Goal: Information Seeking & Learning: Check status

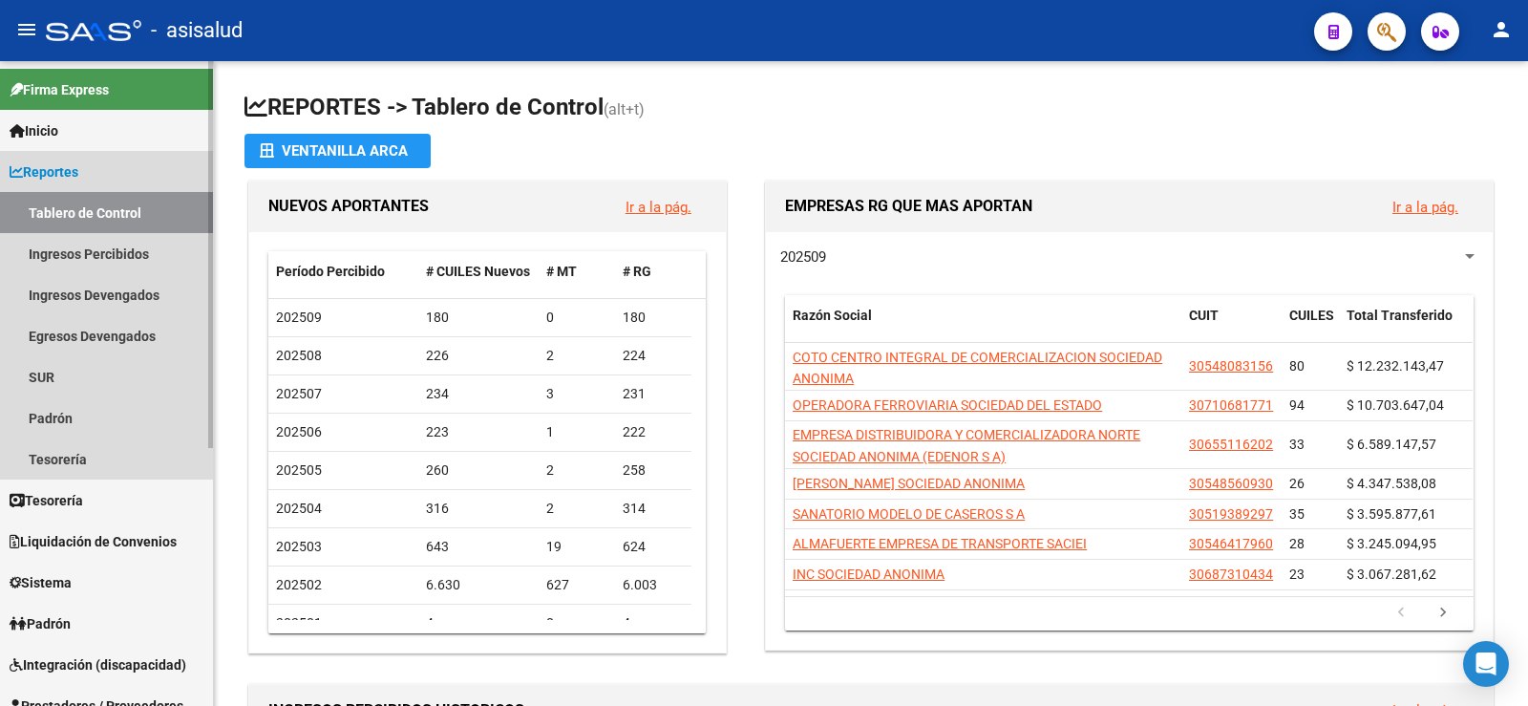
click at [67, 172] on span "Reportes" at bounding box center [44, 171] width 69 height 21
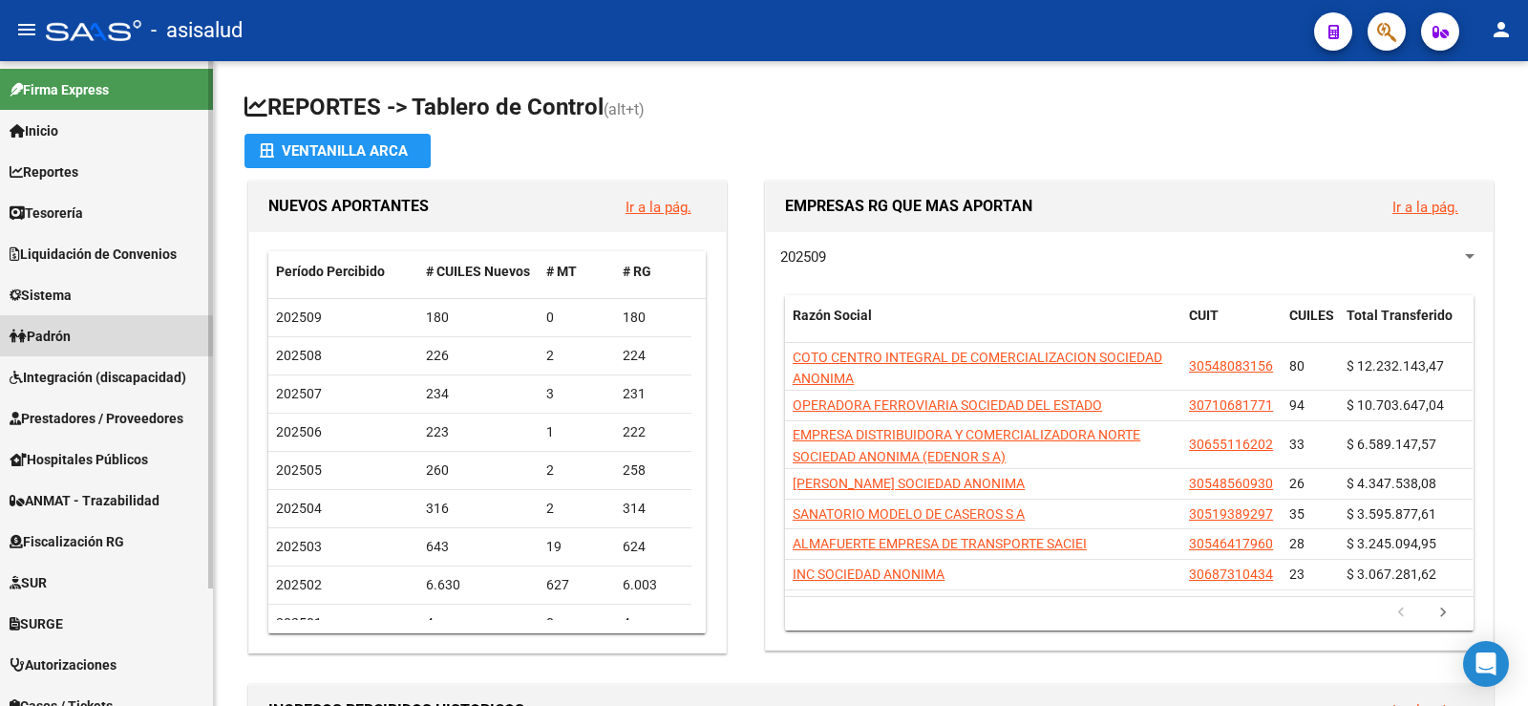
click at [62, 339] on span "Padrón" at bounding box center [40, 336] width 61 height 21
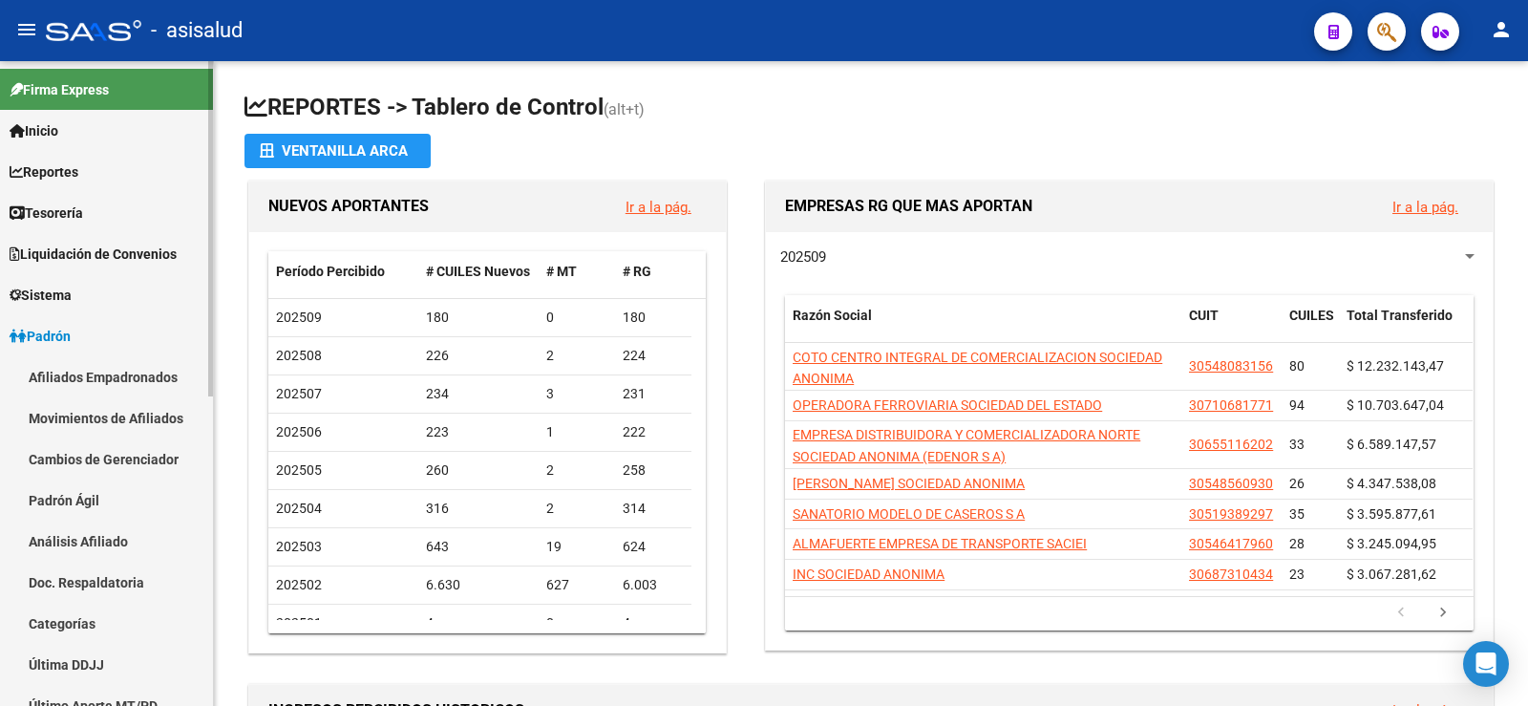
click at [100, 537] on link "Análisis Afiliado" at bounding box center [106, 540] width 213 height 41
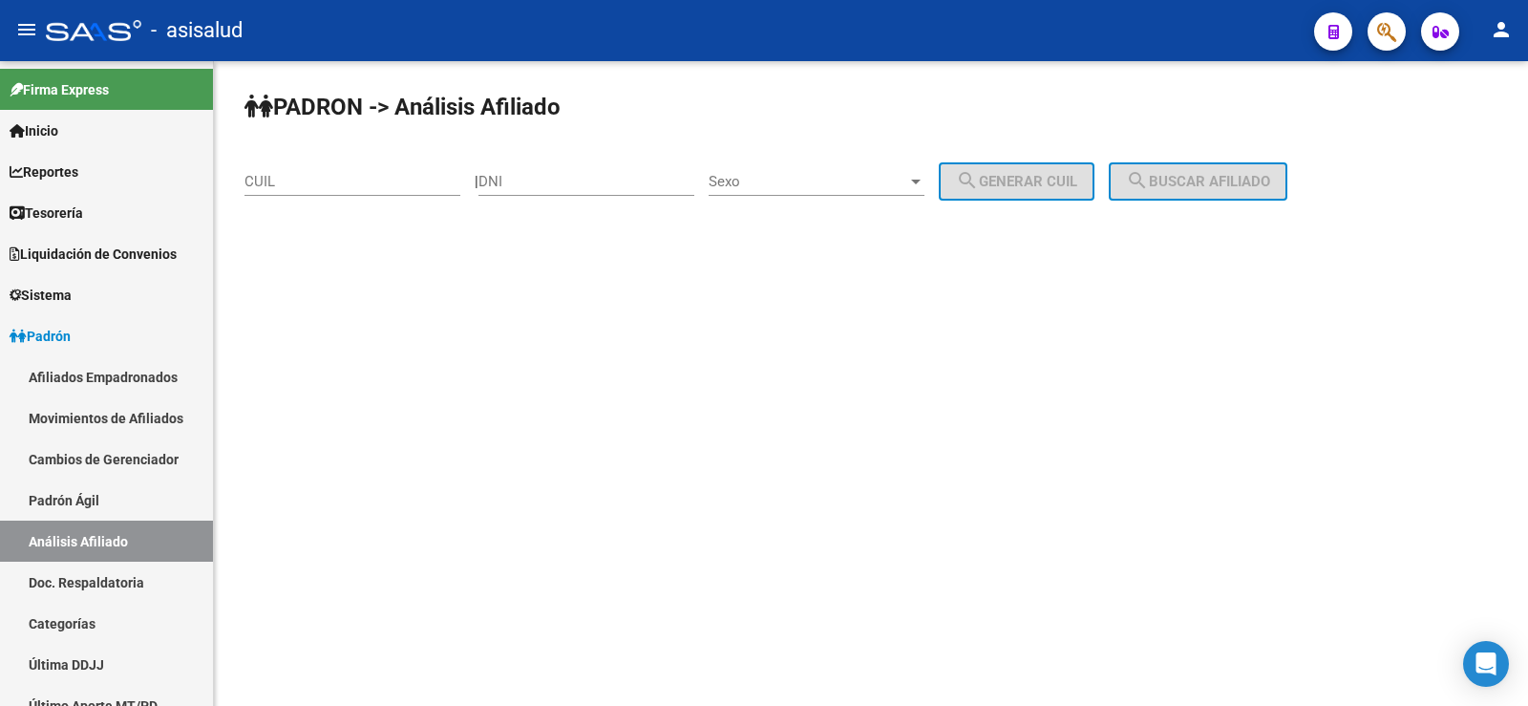
click at [279, 166] on div "CUIL" at bounding box center [352, 175] width 216 height 41
paste input "20-22676808-5"
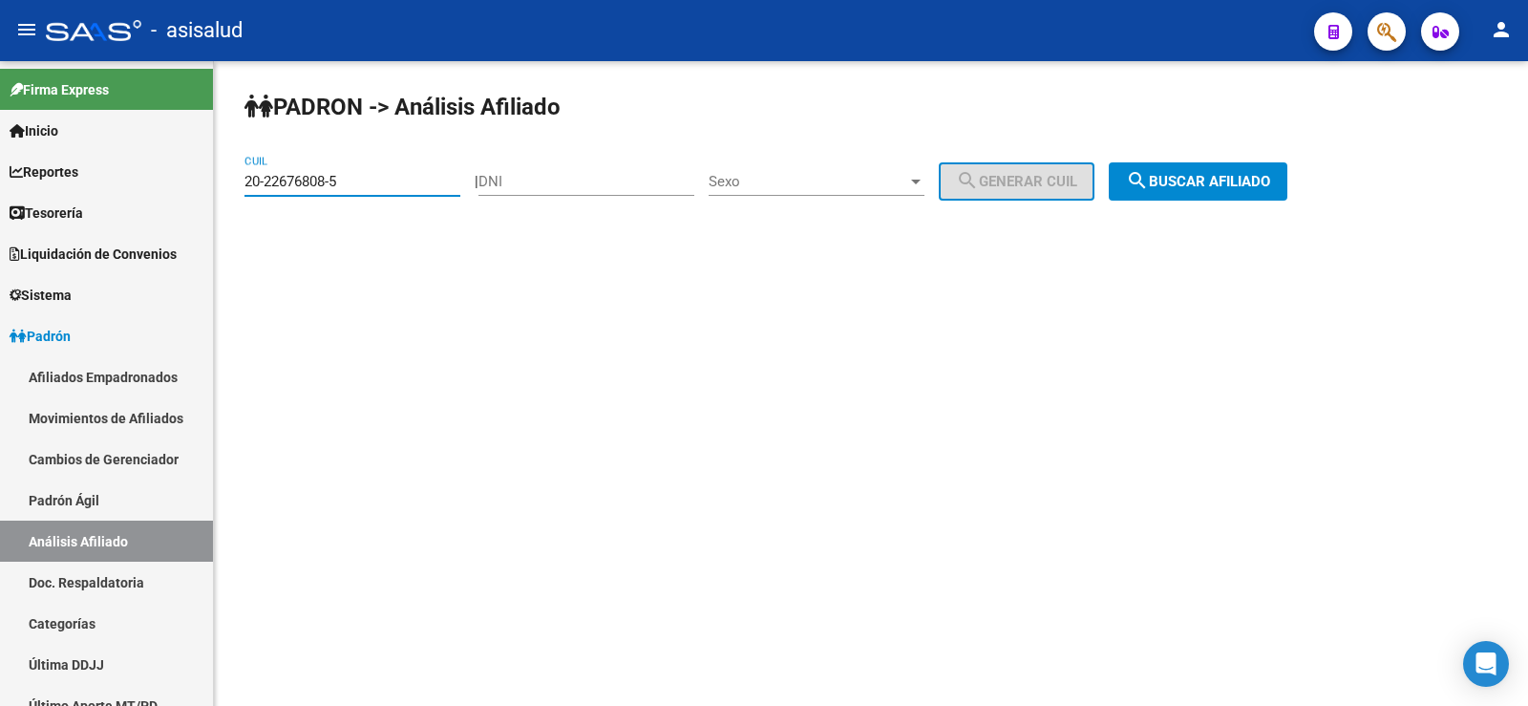
type input "20-22676808-5"
click at [1185, 182] on span "search Buscar afiliado" at bounding box center [1198, 181] width 144 height 17
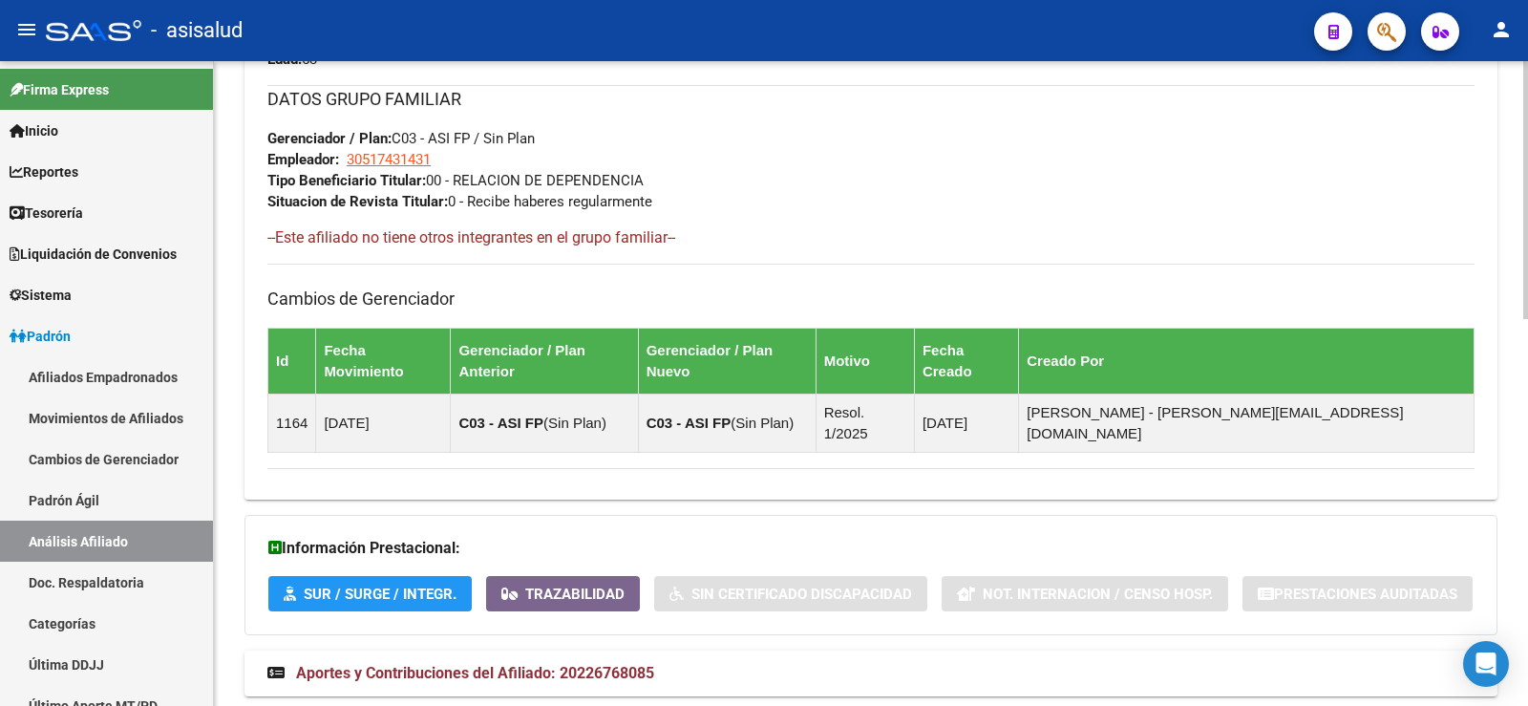
scroll to position [955, 0]
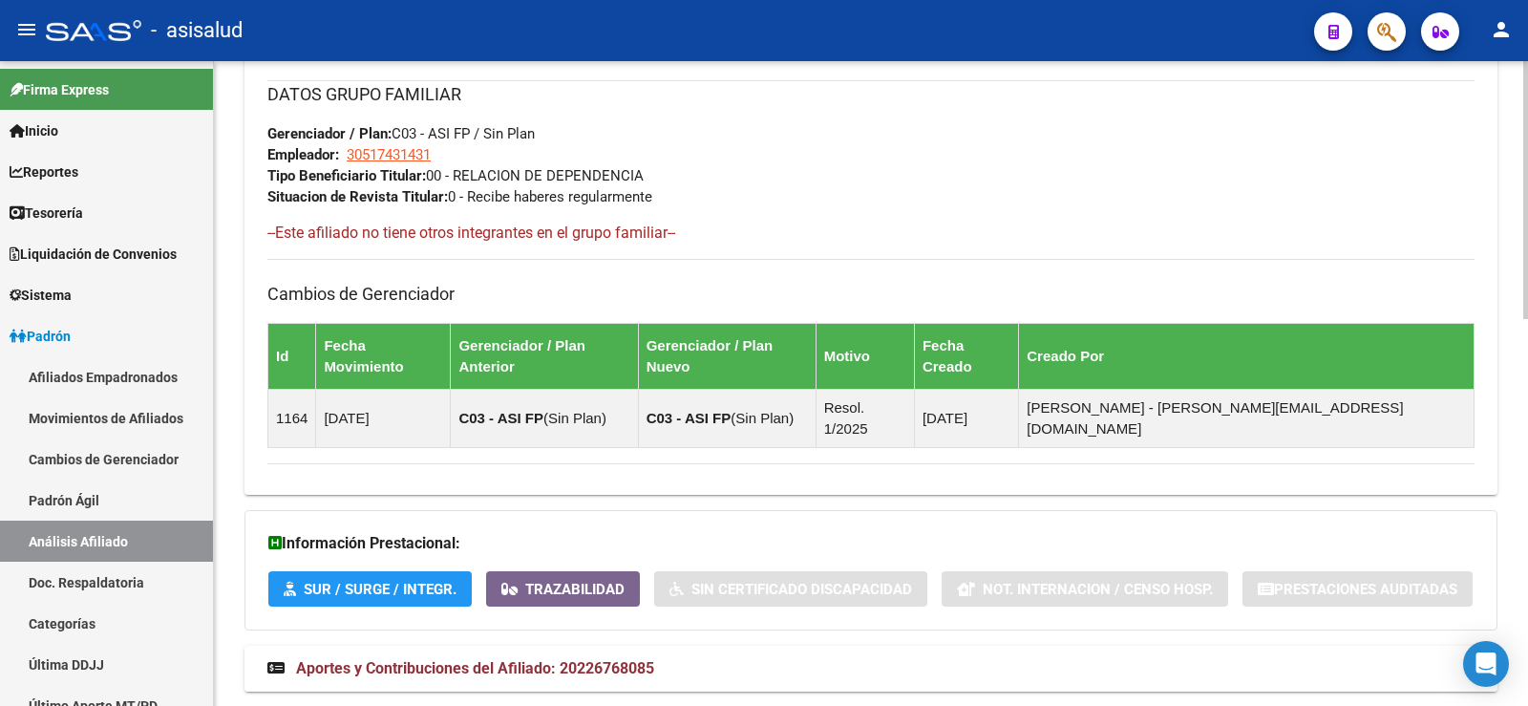
click at [572, 659] on span "Aportes y Contribuciones del Afiliado: 20226768085" at bounding box center [475, 668] width 358 height 18
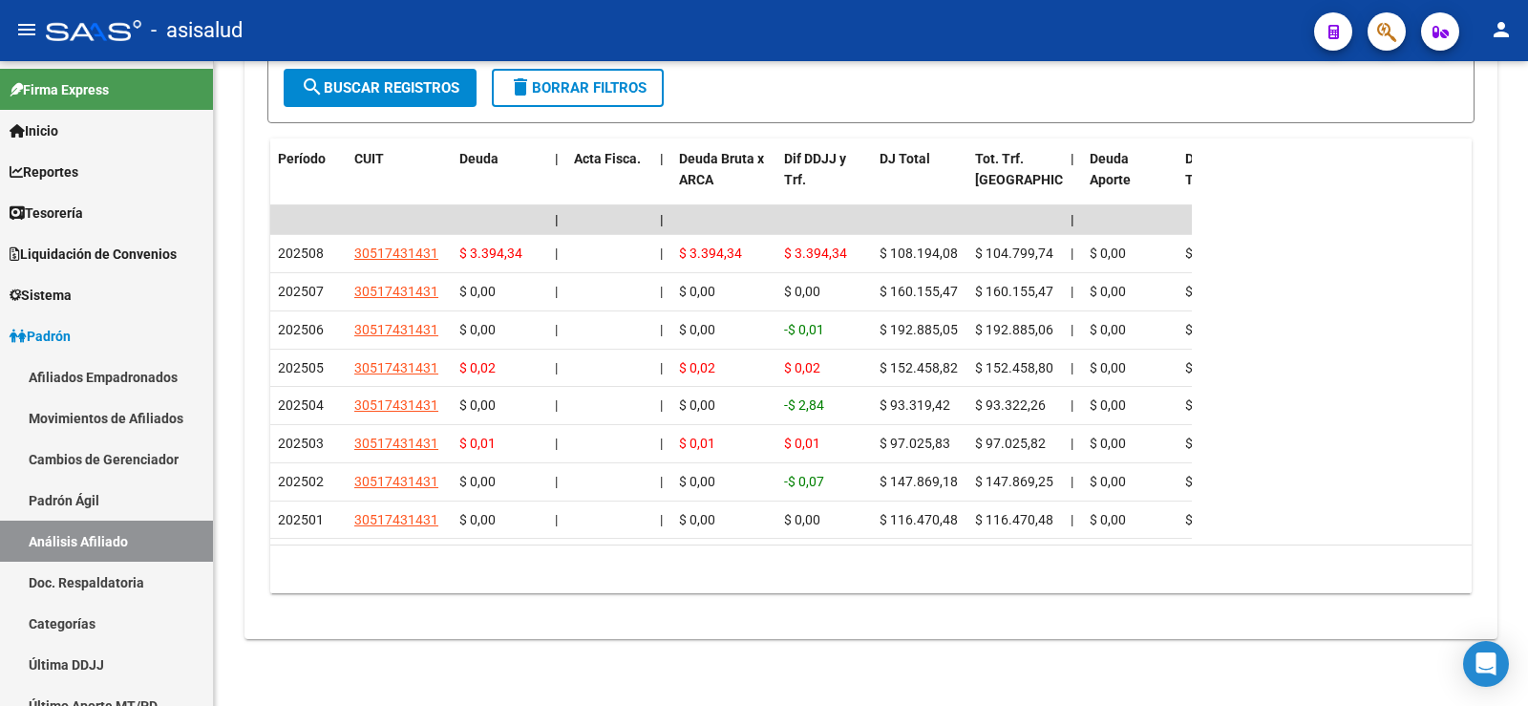
scroll to position [1814, 0]
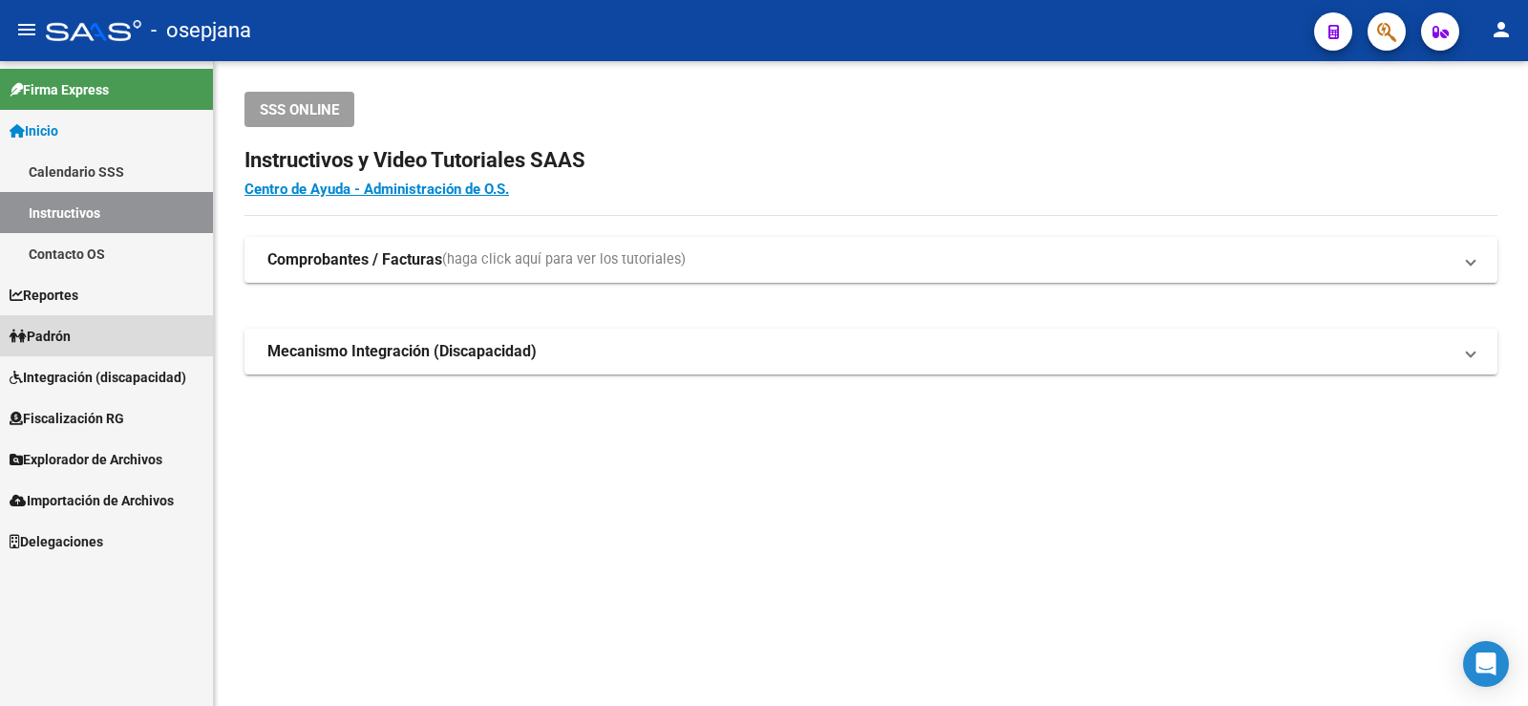
click at [71, 327] on span "Padrón" at bounding box center [40, 336] width 61 height 21
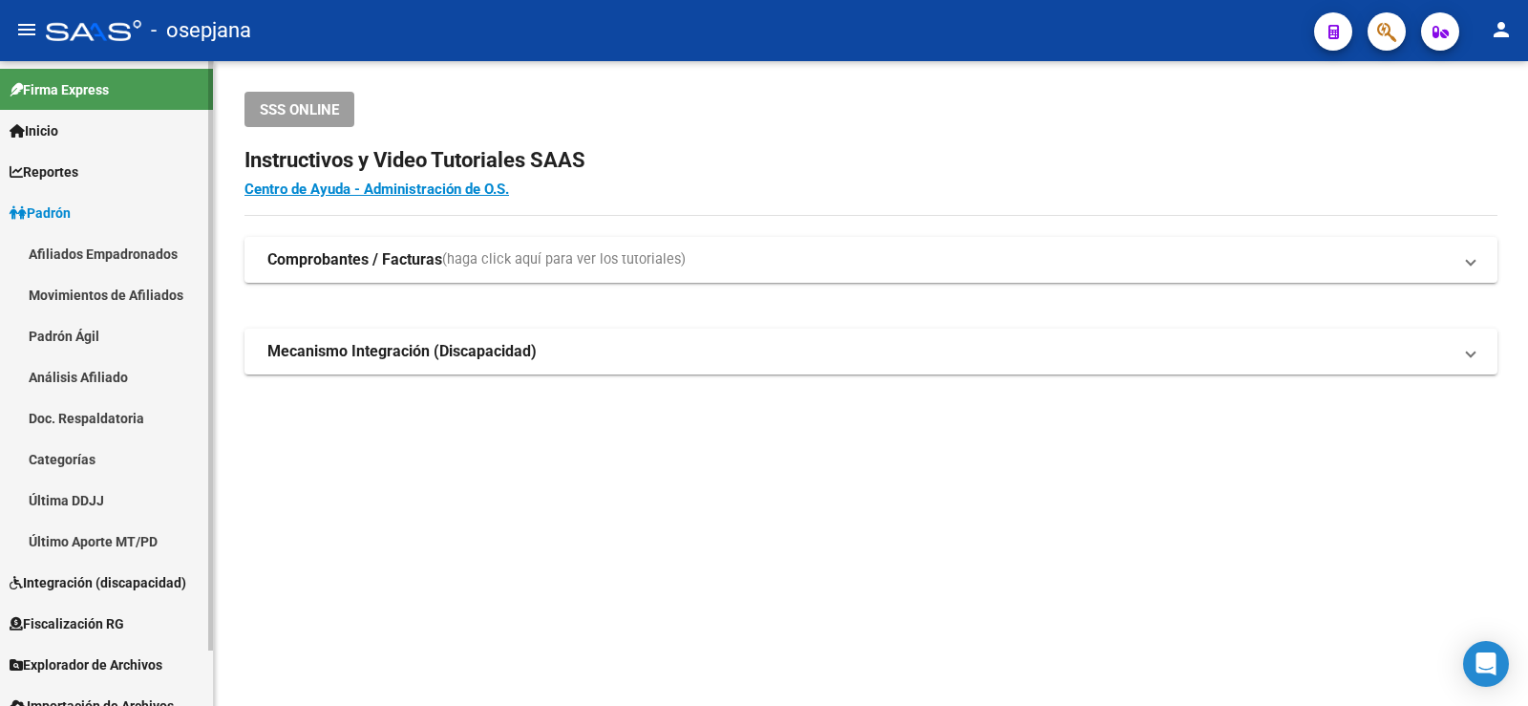
click at [97, 371] on link "Análisis Afiliado" at bounding box center [106, 376] width 213 height 41
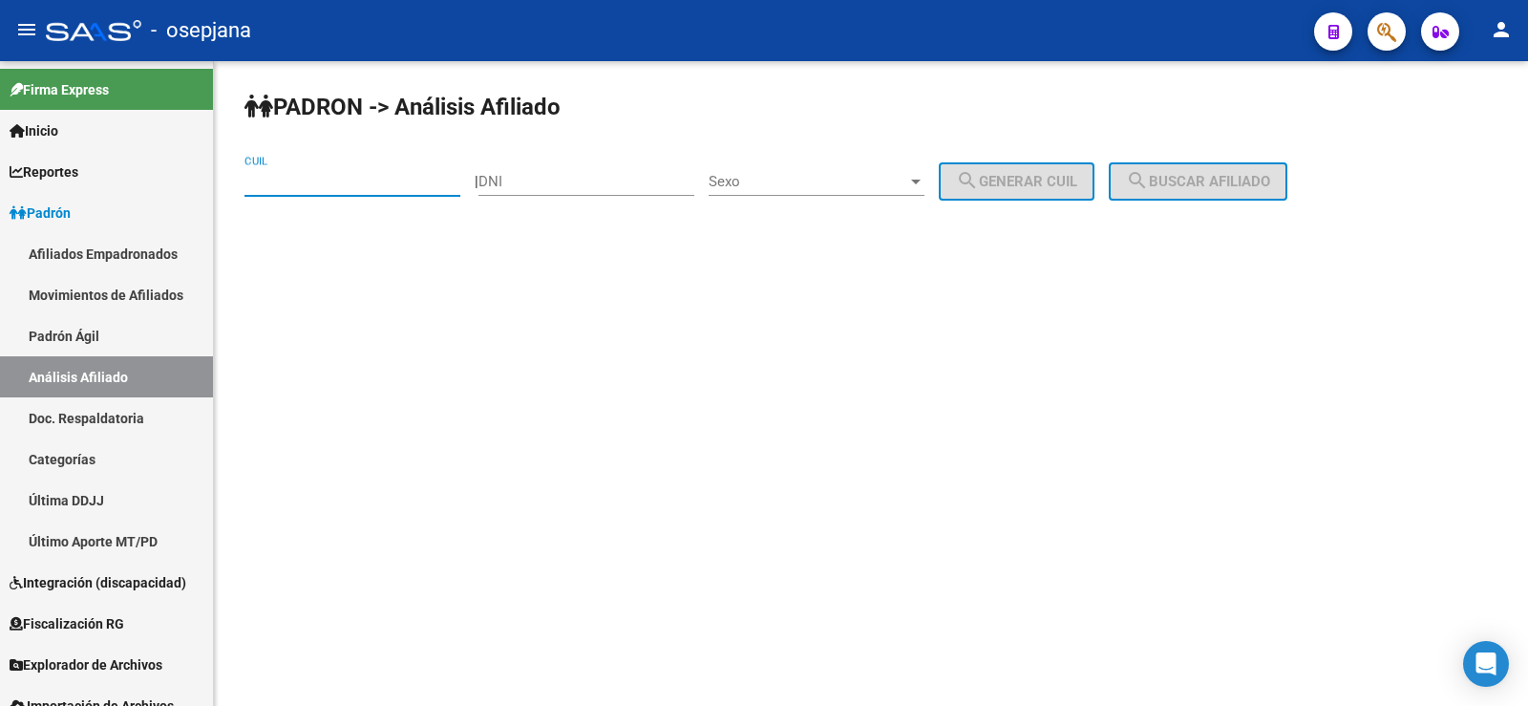
click at [335, 184] on input "CUIL" at bounding box center [352, 181] width 216 height 17
paste input "20-32121126-8"
type input "20-32121126-8"
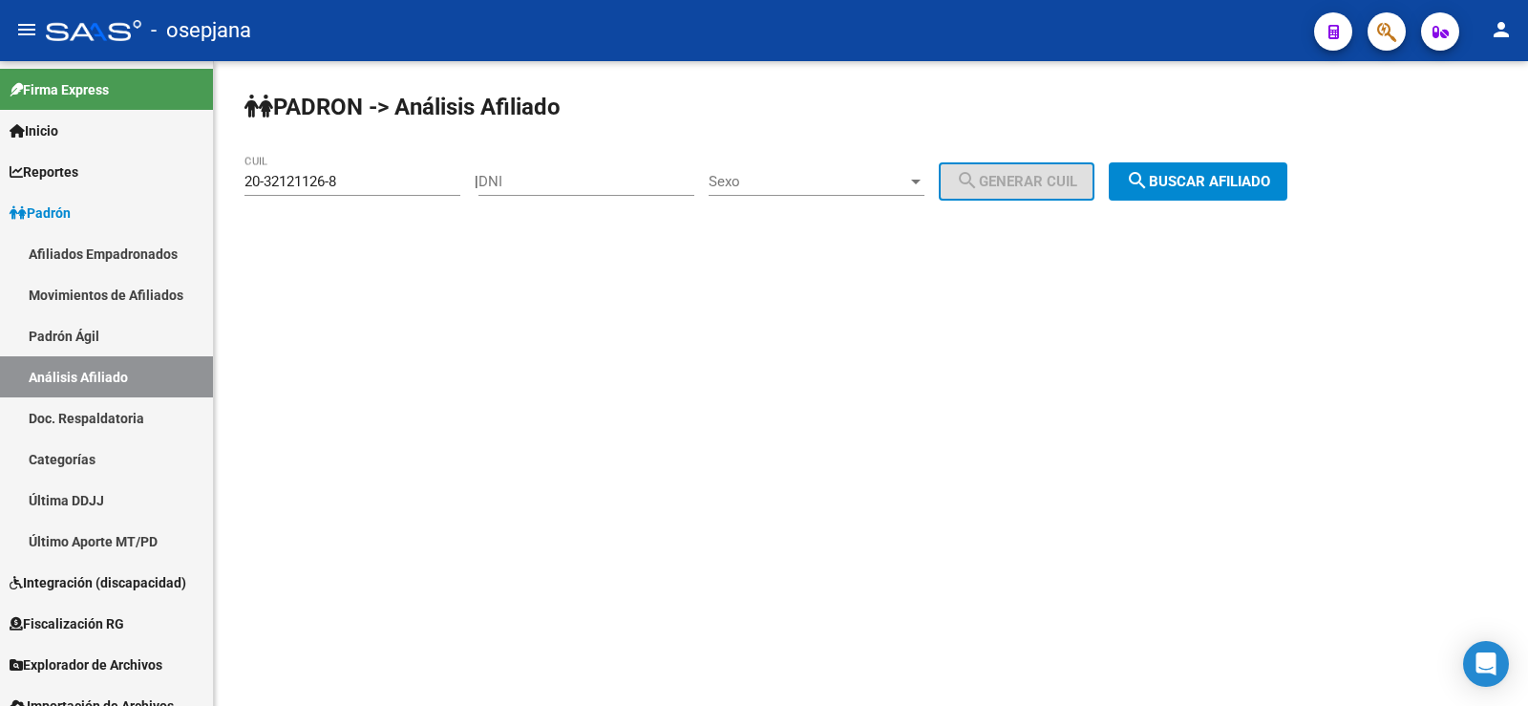
drag, startPoint x: 1202, startPoint y: 158, endPoint x: 1210, endPoint y: 179, distance: 21.5
click at [1206, 171] on div "PADRON -> Análisis Afiliado 20-32121126-8 CUIL | DNI Sexo Sexo search Generar C…" at bounding box center [871, 161] width 1314 height 201
click at [1210, 179] on span "search Buscar afiliado" at bounding box center [1198, 181] width 144 height 17
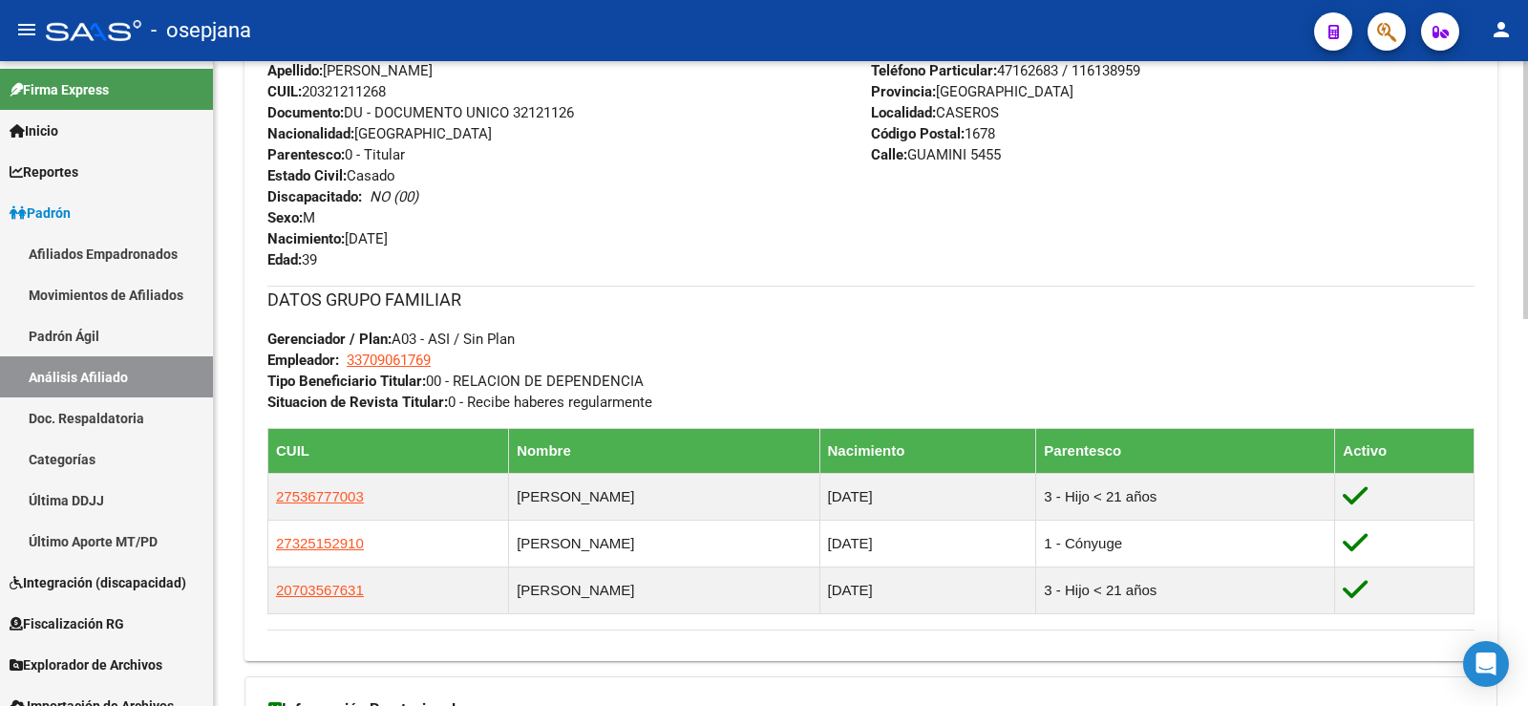
scroll to position [968, 0]
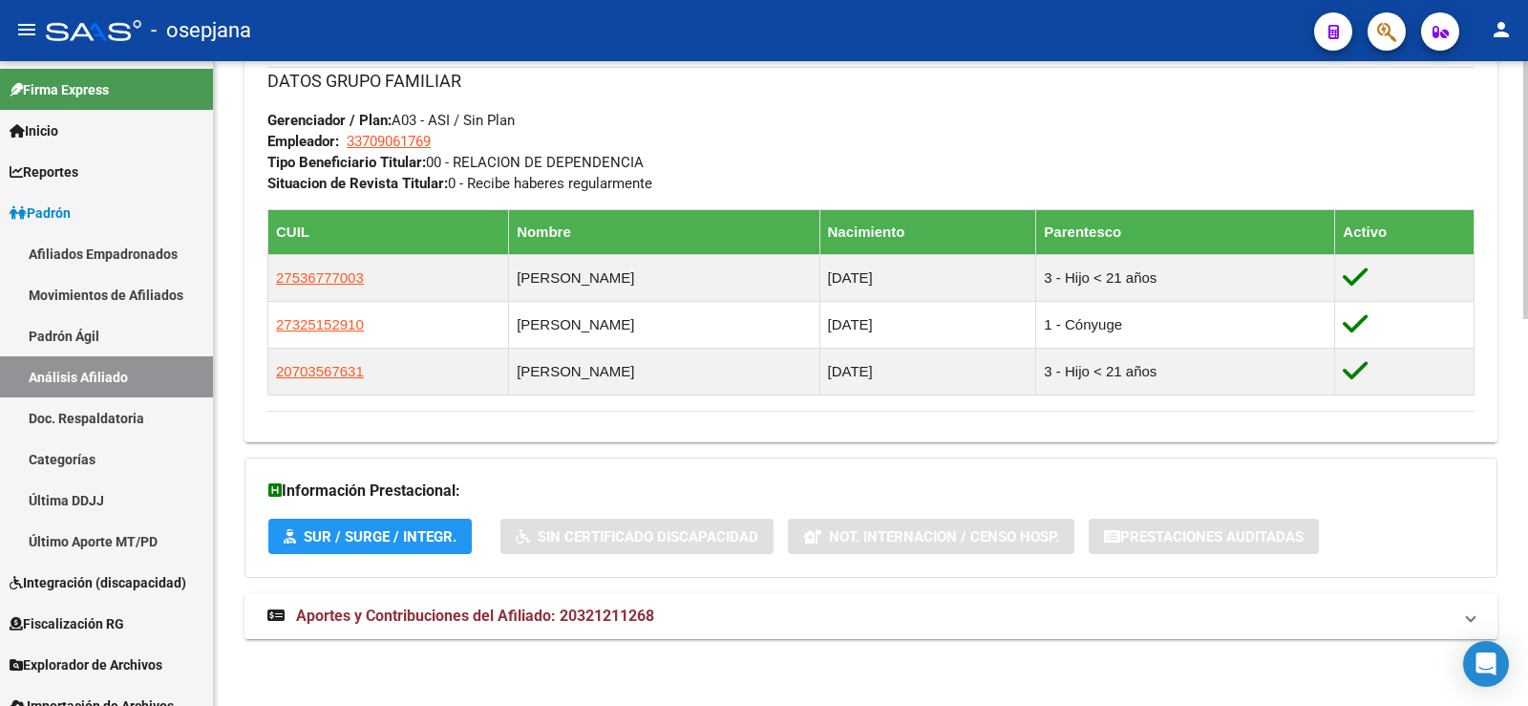
click at [610, 606] on span "Aportes y Contribuciones del Afiliado: 20321211268" at bounding box center [475, 615] width 358 height 18
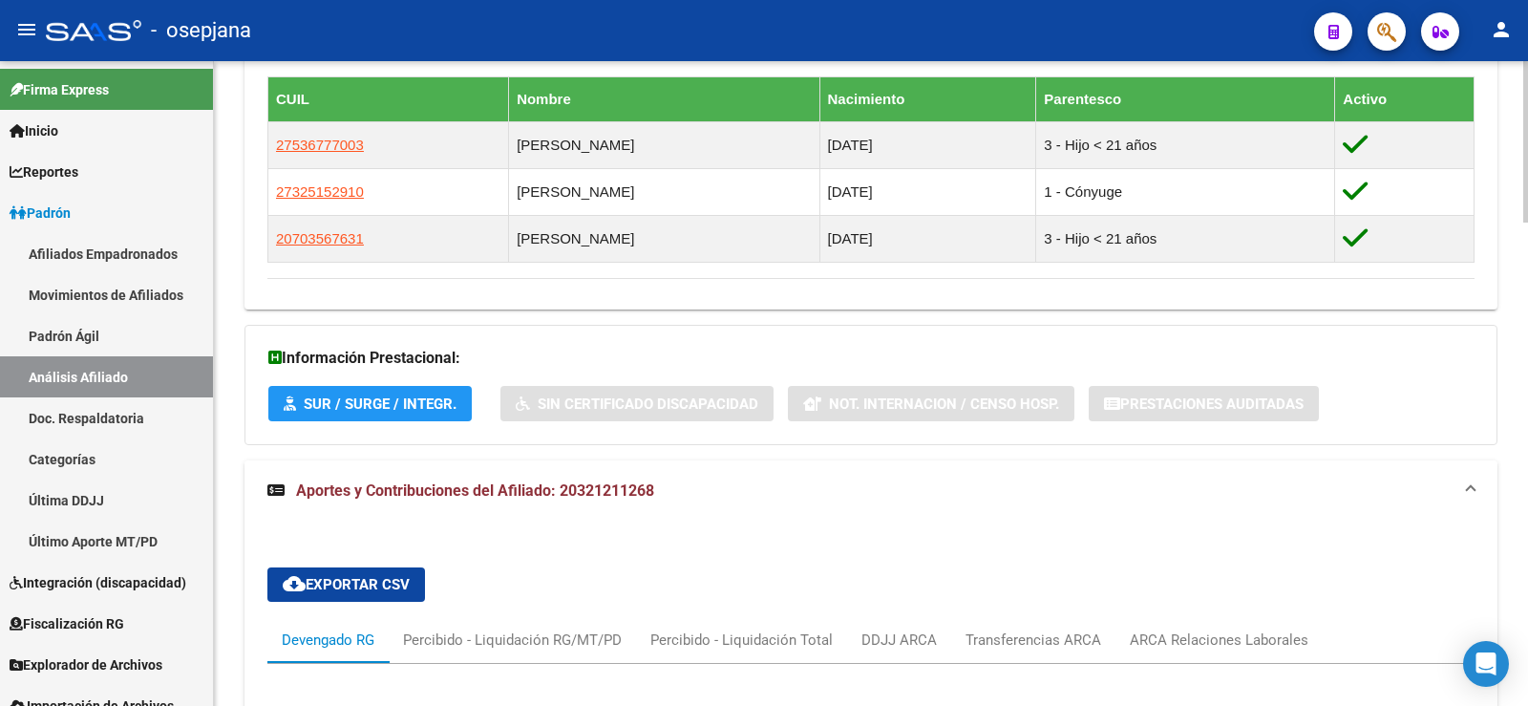
scroll to position [1460, 0]
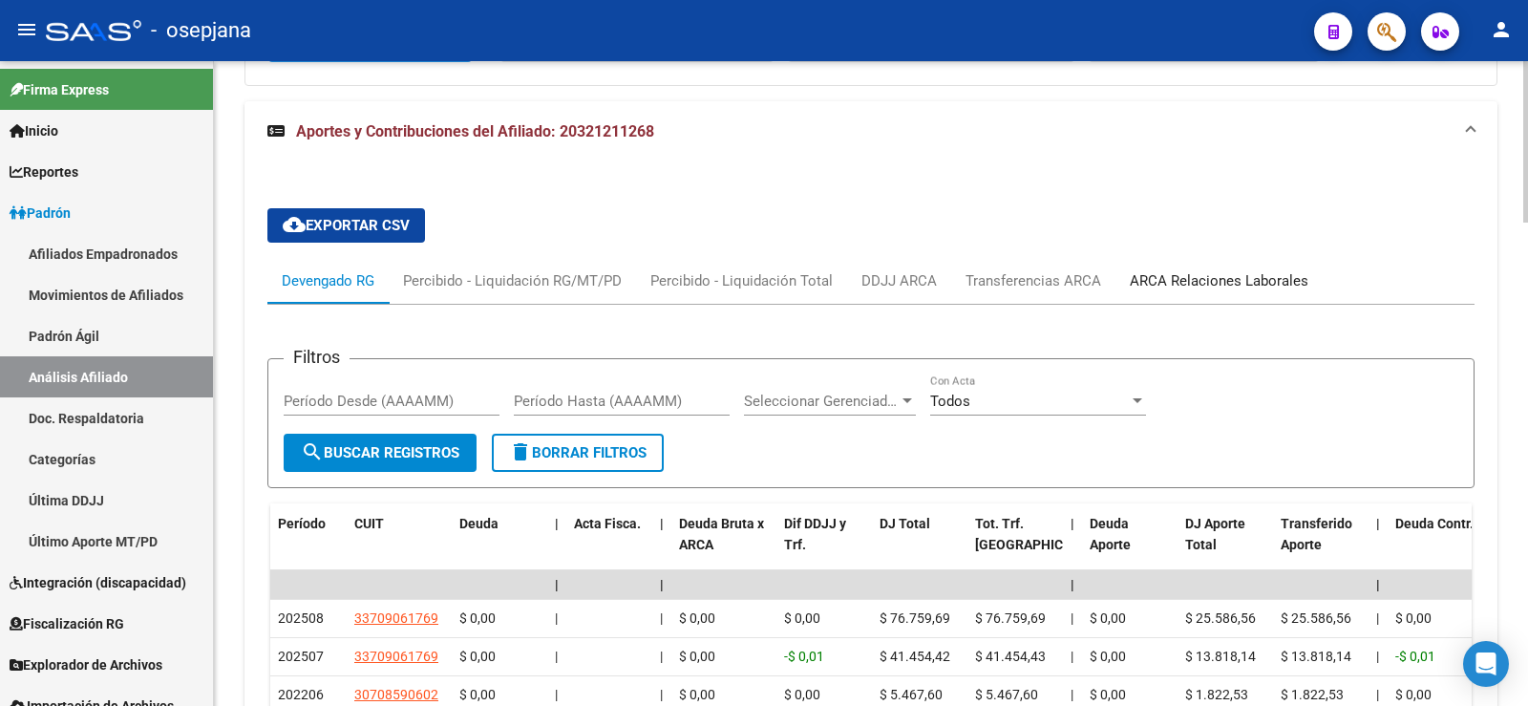
click at [1220, 273] on div "ARCA Relaciones Laborales" at bounding box center [1219, 280] width 179 height 21
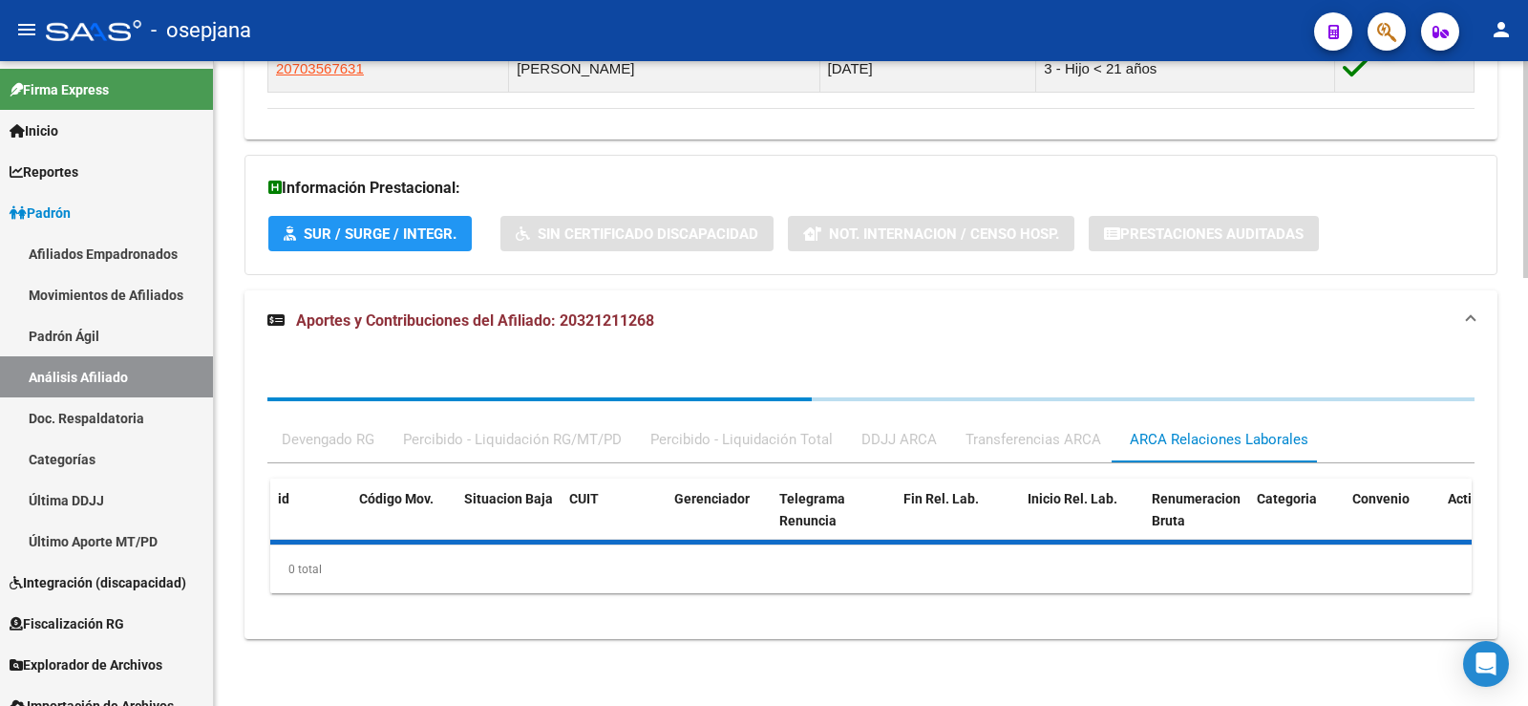
scroll to position [1364, 0]
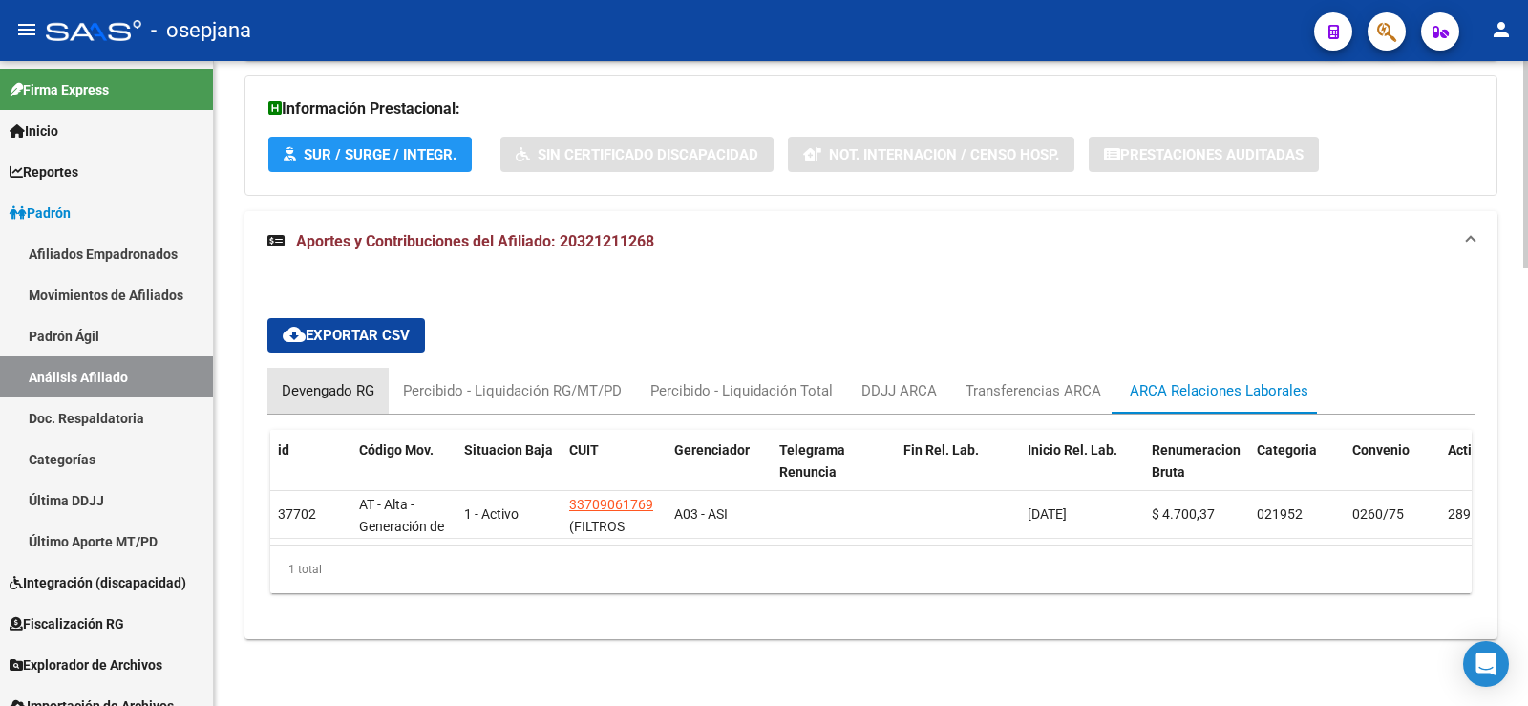
click at [344, 383] on div "Devengado RG" at bounding box center [328, 390] width 93 height 21
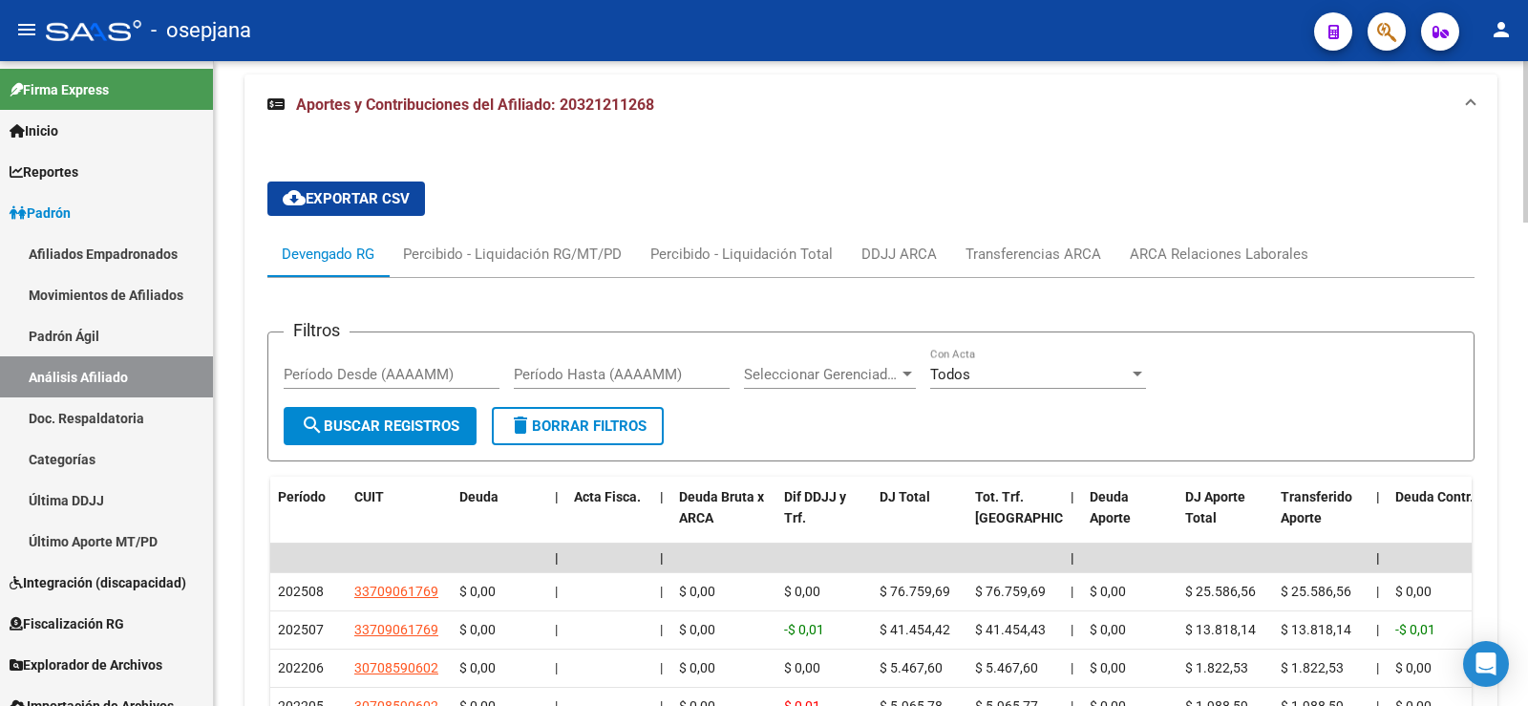
scroll to position [1746, 0]
